Goal: Transaction & Acquisition: Purchase product/service

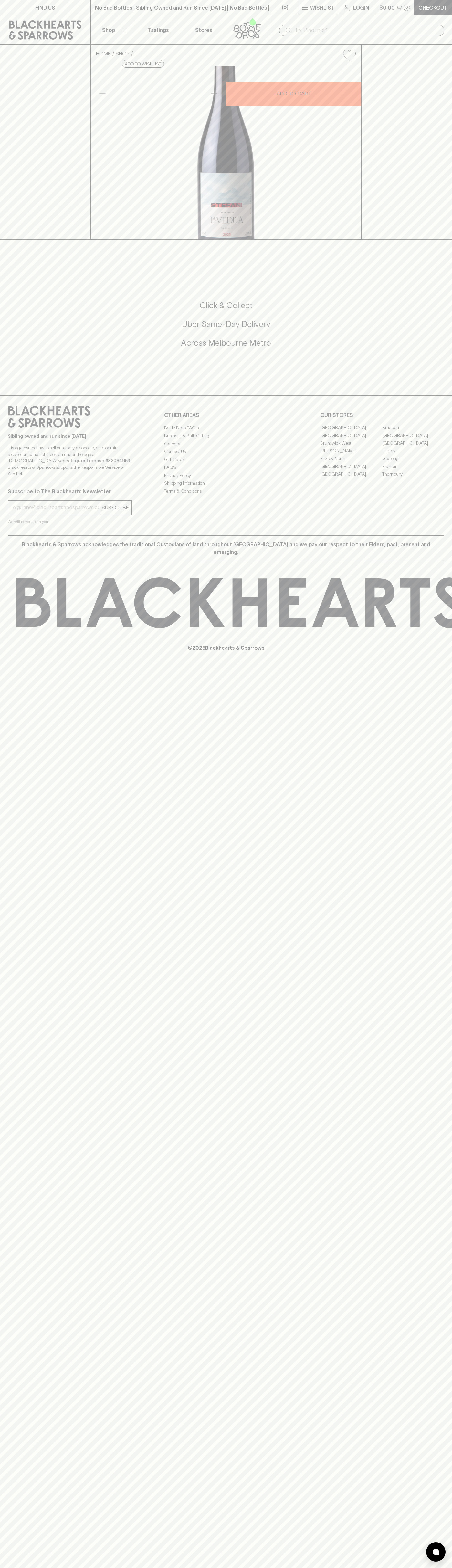
click at [405, 23] on div "​" at bounding box center [361, 30] width 181 height 29
click at [431, 348] on h5 "Across Melbourne Metro" at bounding box center [226, 342] width 436 height 10
click at [191, 1567] on html "FIND US | No Bad Bottles | Sibling Owned and Run Since [DATE] | No Bad Bottles …" at bounding box center [226, 784] width 452 height 1568
click at [32, 1207] on div "FIND US | No Bad Bottles | Sibling Owned and Run Since [DATE] | No Bad Bottles …" at bounding box center [226, 784] width 452 height 1568
